Goal: Complete application form: Complete application form

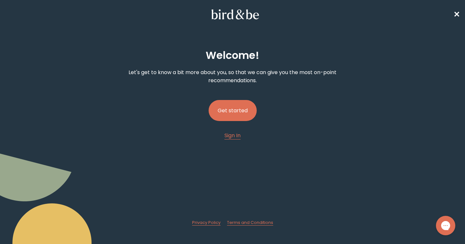
click at [224, 109] on button "Get started" at bounding box center [233, 110] width 48 height 21
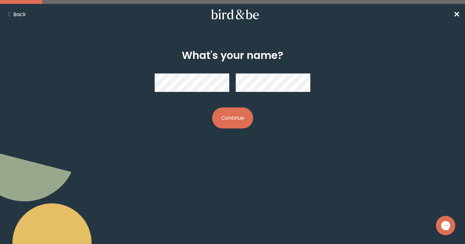
click at [259, 92] on div at bounding box center [233, 82] width 156 height 29
click at [240, 116] on button "Continue" at bounding box center [232, 117] width 41 height 21
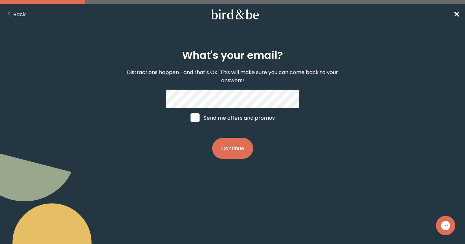
click at [188, 117] on label "Send me offers and promos" at bounding box center [232, 117] width 97 height 19
click at [190, 118] on input "Send me offers and promos" at bounding box center [190, 118] width 0 height 0
checkbox input "true"
click at [239, 155] on button "Continue" at bounding box center [232, 148] width 41 height 21
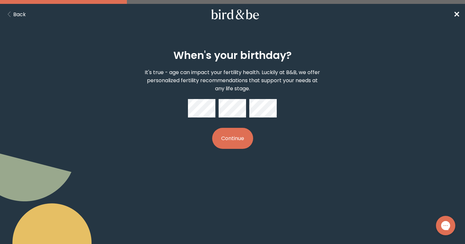
click at [240, 136] on button "Continue" at bounding box center [232, 138] width 41 height 21
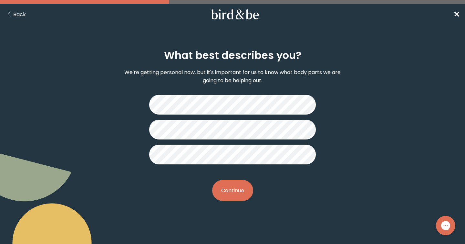
click at [243, 189] on button "Continue" at bounding box center [232, 190] width 41 height 21
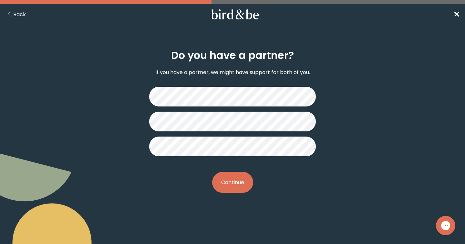
click at [234, 185] on button "Continue" at bounding box center [232, 182] width 41 height 21
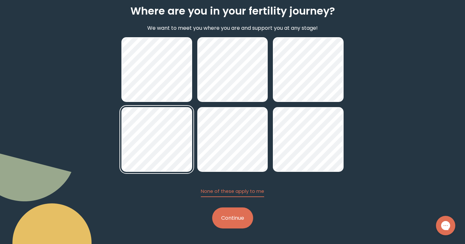
scroll to position [44, 0]
click at [248, 215] on button "Continue" at bounding box center [232, 217] width 41 height 21
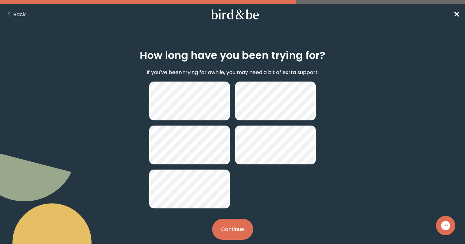
click at [242, 227] on button "Continue" at bounding box center [232, 228] width 41 height 21
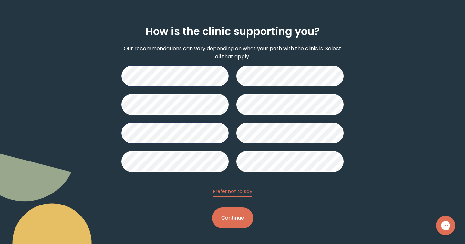
scroll to position [24, 0]
click at [239, 220] on button "Continue" at bounding box center [232, 217] width 41 height 21
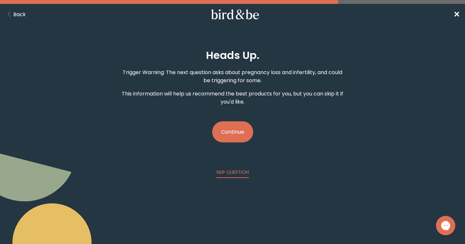
click at [239, 127] on button "Continue" at bounding box center [232, 131] width 41 height 21
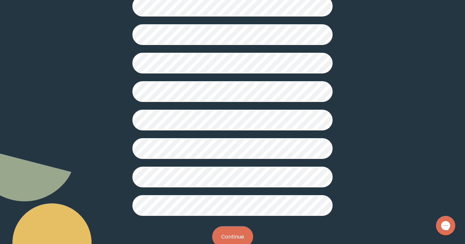
scroll to position [159, 0]
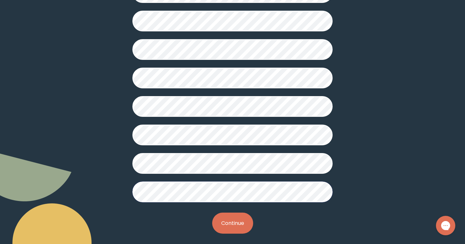
click at [222, 224] on button "Continue" at bounding box center [232, 222] width 41 height 21
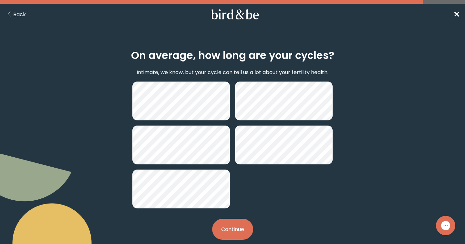
click at [238, 228] on button "Continue" at bounding box center [232, 228] width 41 height 21
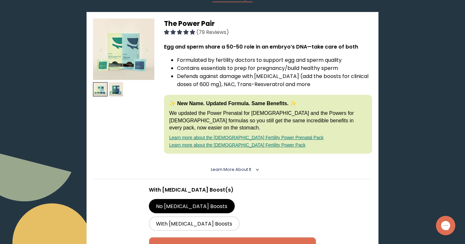
scroll to position [105, 0]
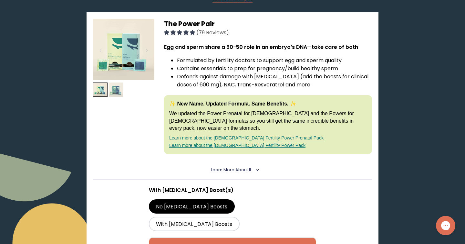
click at [118, 88] on img at bounding box center [116, 89] width 15 height 15
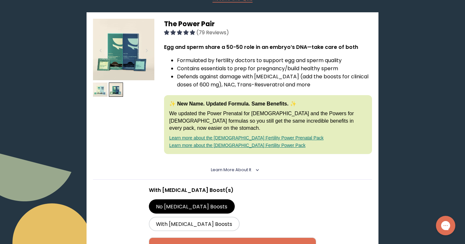
click at [98, 89] on img at bounding box center [100, 89] width 15 height 15
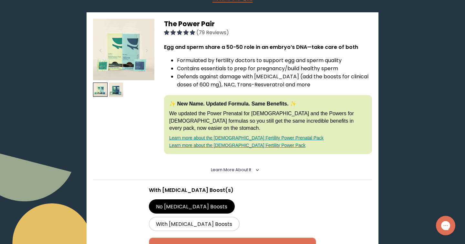
click at [187, 135] on link "Learn more about the [DEMOGRAPHIC_DATA] Fertility Power Prenatal Pack" at bounding box center [246, 137] width 154 height 5
